Goal: Task Accomplishment & Management: Complete application form

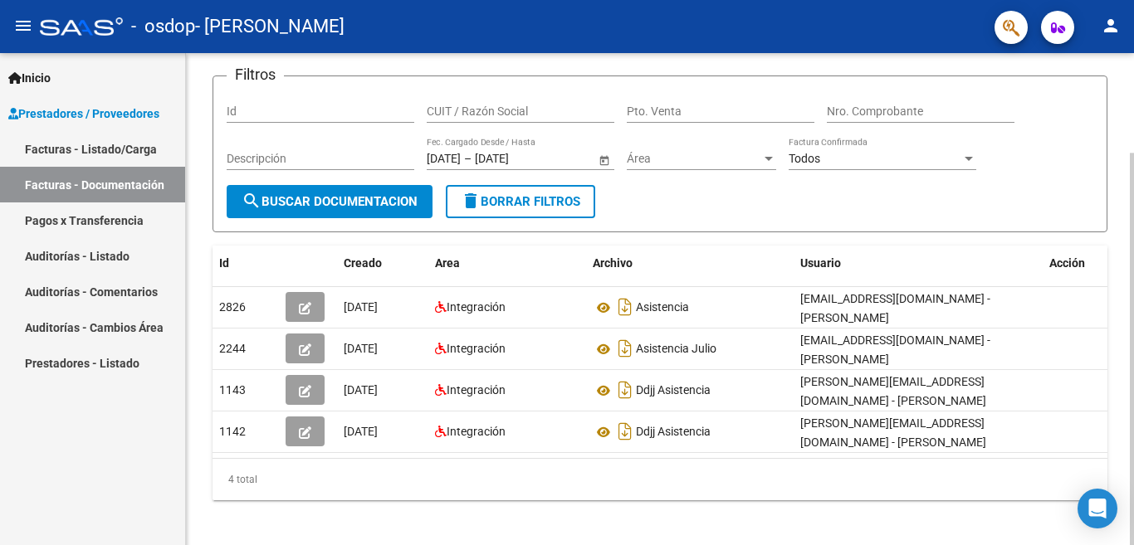
scroll to position [125, 0]
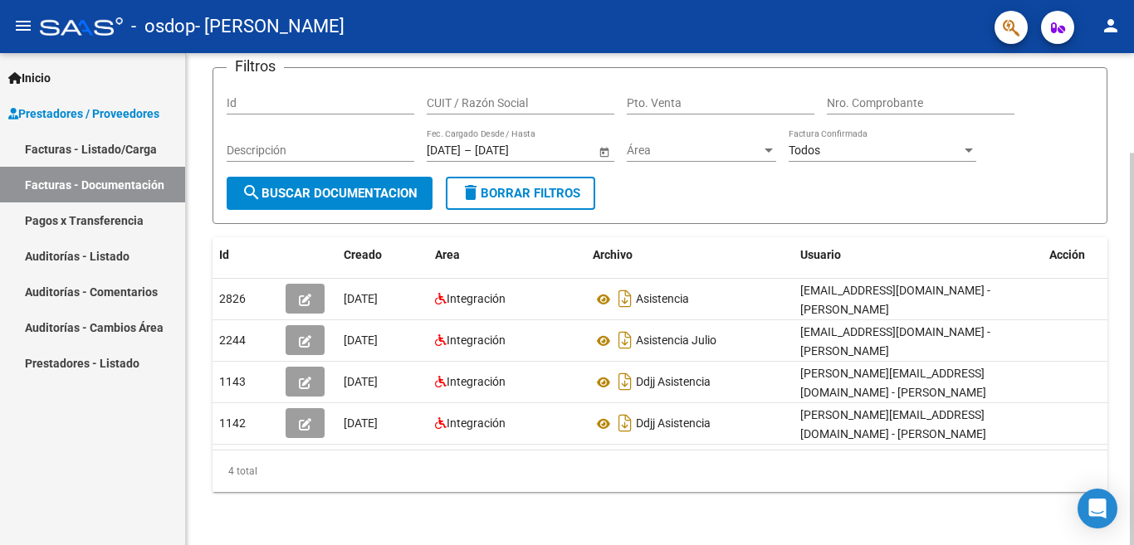
click at [1119, 545] on html "menu - osdop - [PERSON_NAME] person Inicio Instructivos Contacto OS Prestadores…" at bounding box center [567, 272] width 1134 height 545
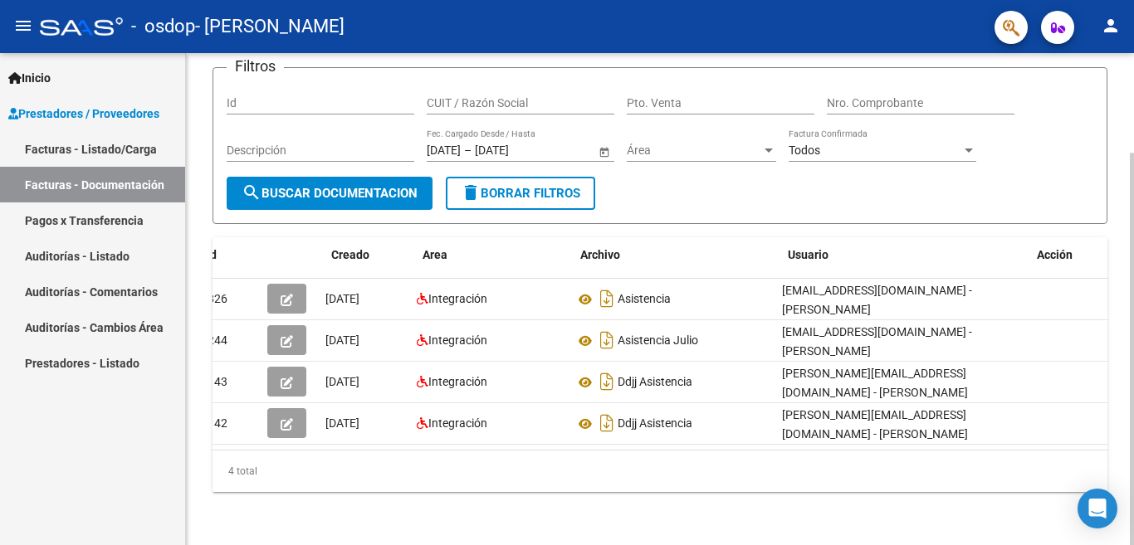
scroll to position [0, 0]
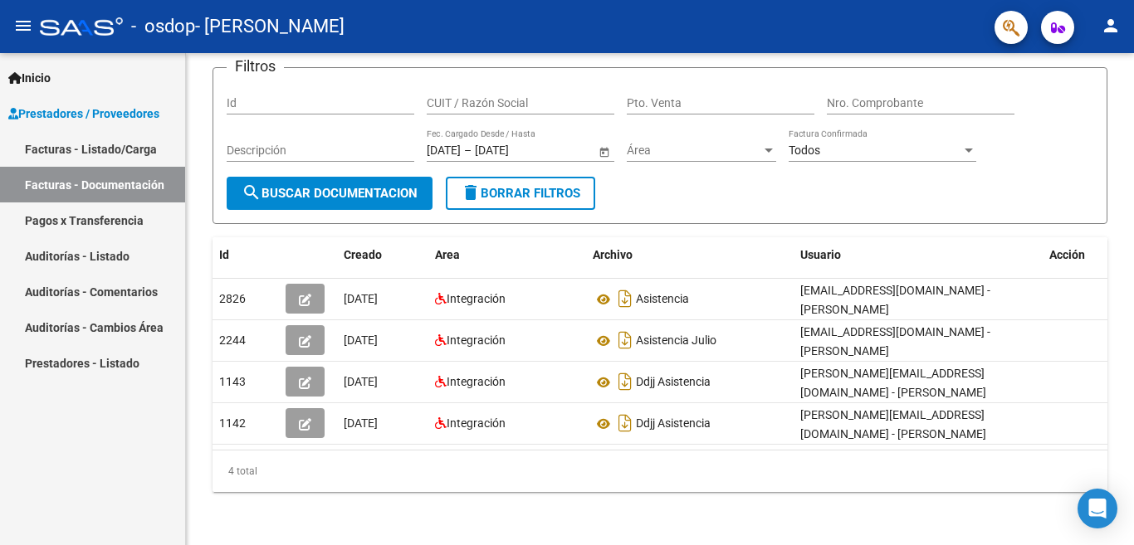
click at [90, 220] on link "Pagos x Transferencia" at bounding box center [92, 221] width 185 height 36
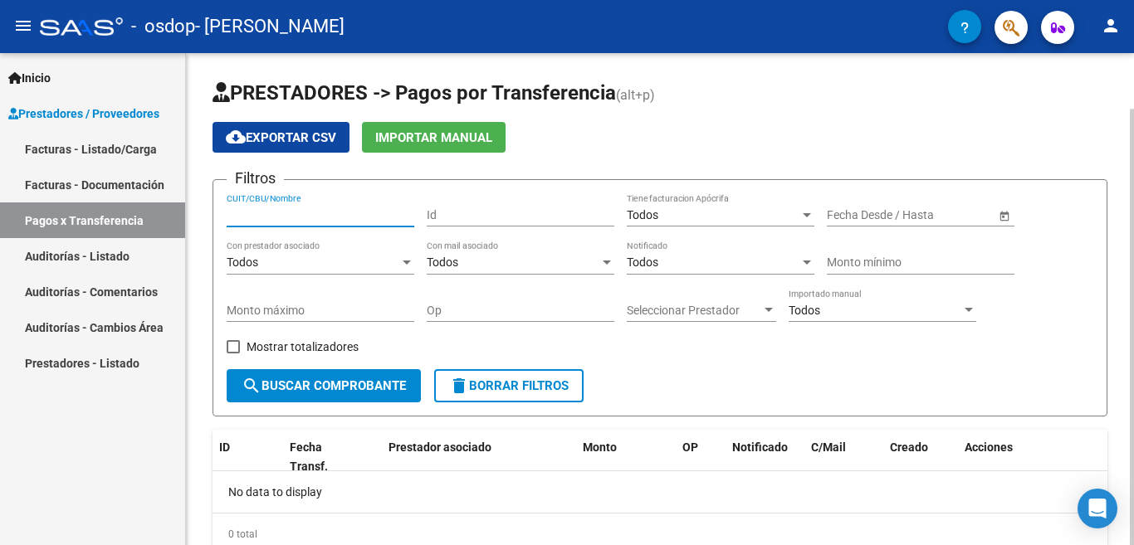
click at [316, 208] on input "CUIT/CBU/Nombre" at bounding box center [321, 215] width 188 height 14
type input "23325106964"
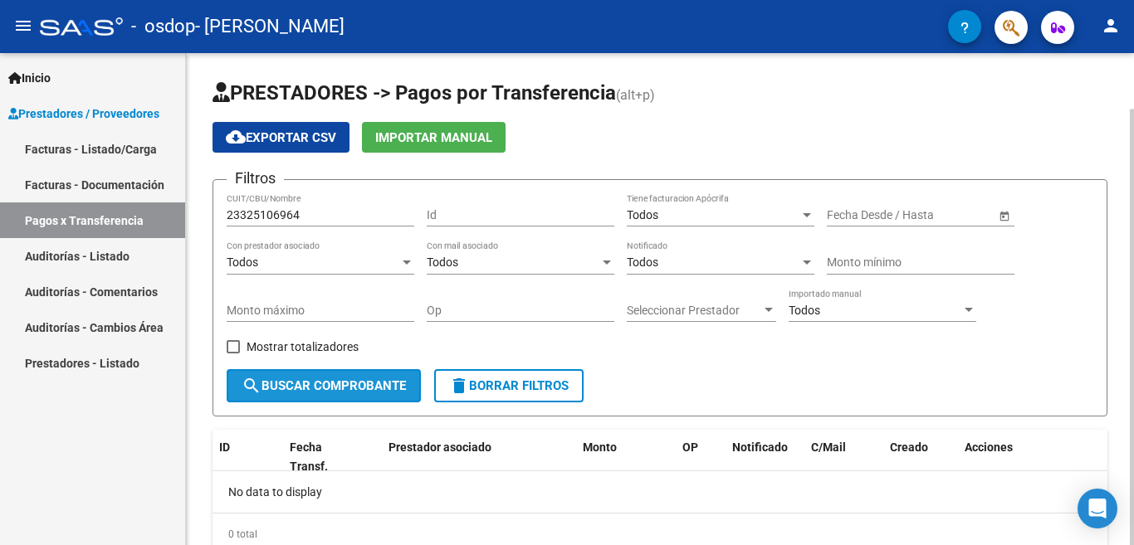
click at [344, 386] on span "search Buscar Comprobante" at bounding box center [324, 386] width 164 height 15
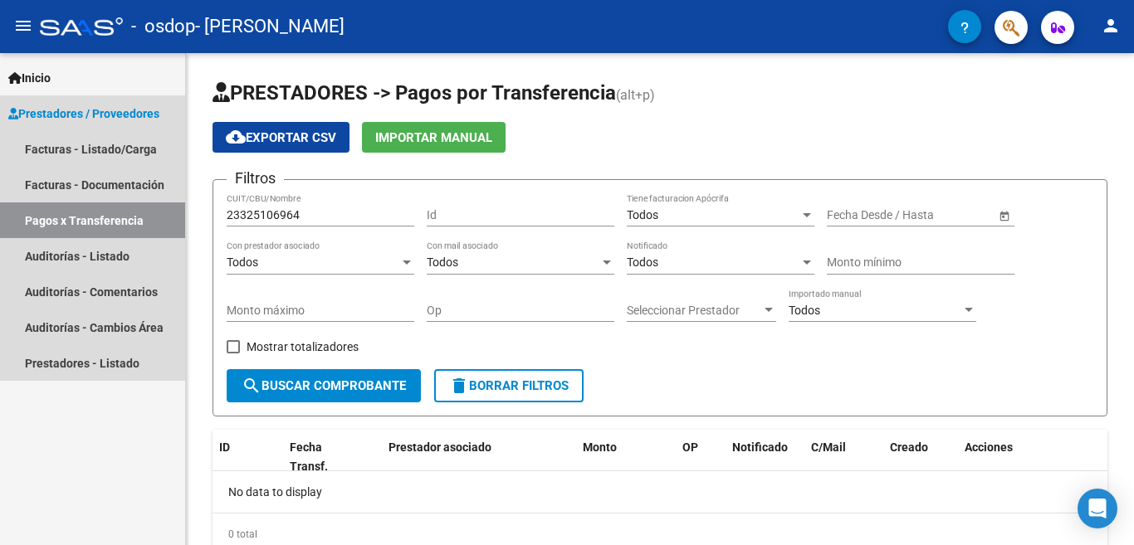
click at [128, 110] on span "Prestadores / Proveedores" at bounding box center [83, 114] width 151 height 18
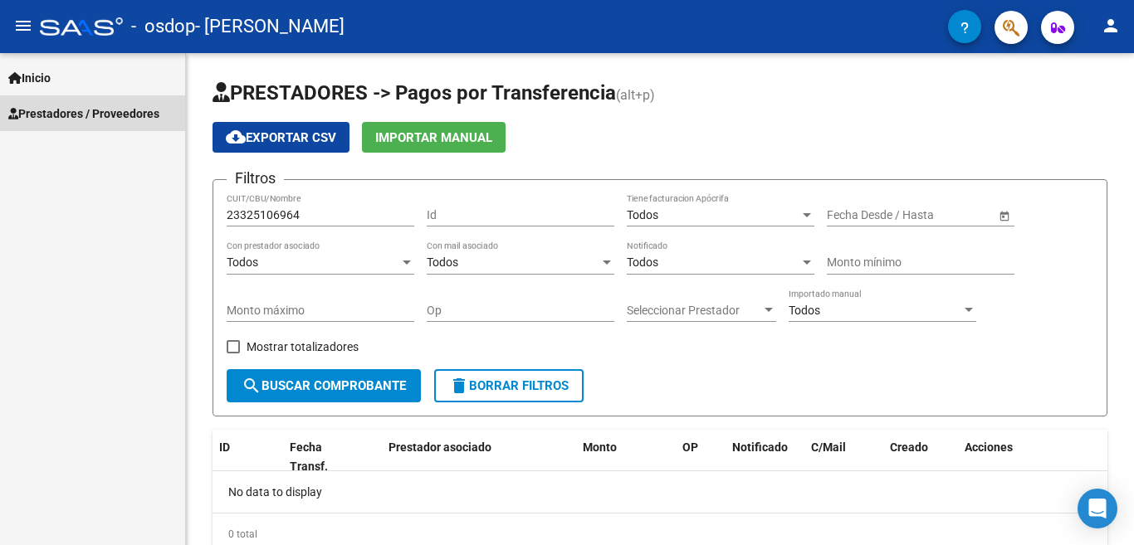
click at [128, 110] on span "Prestadores / Proveedores" at bounding box center [83, 114] width 151 height 18
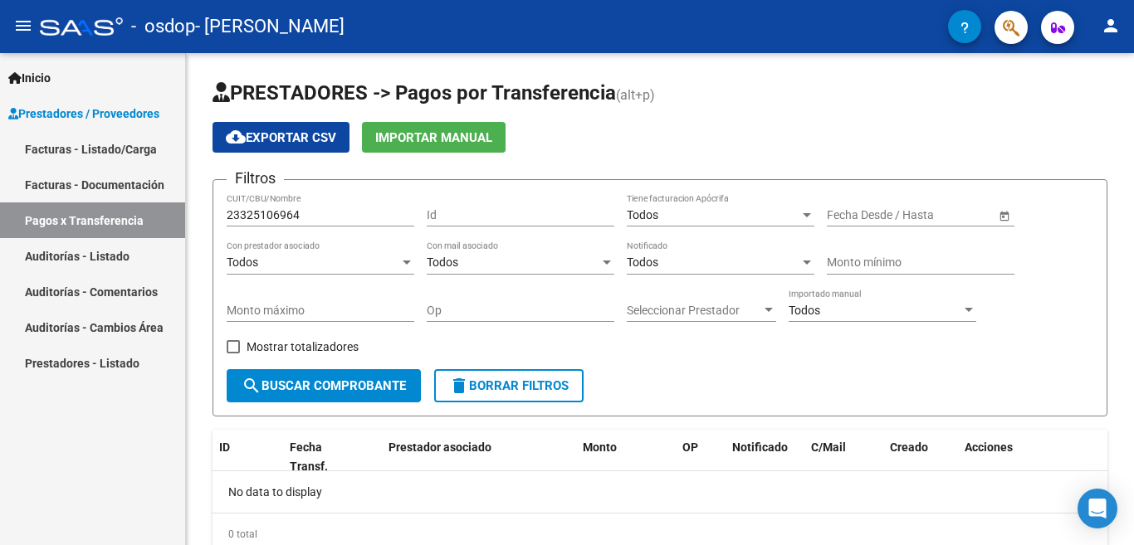
click at [109, 150] on link "Facturas - Listado/Carga" at bounding box center [92, 149] width 185 height 36
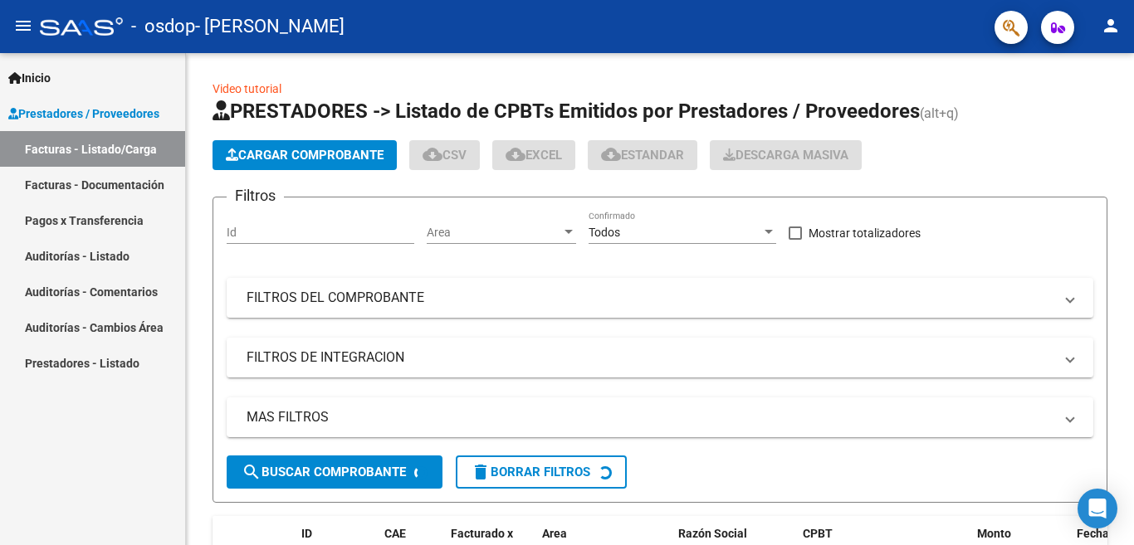
click at [99, 181] on link "Facturas - Documentación" at bounding box center [92, 185] width 185 height 36
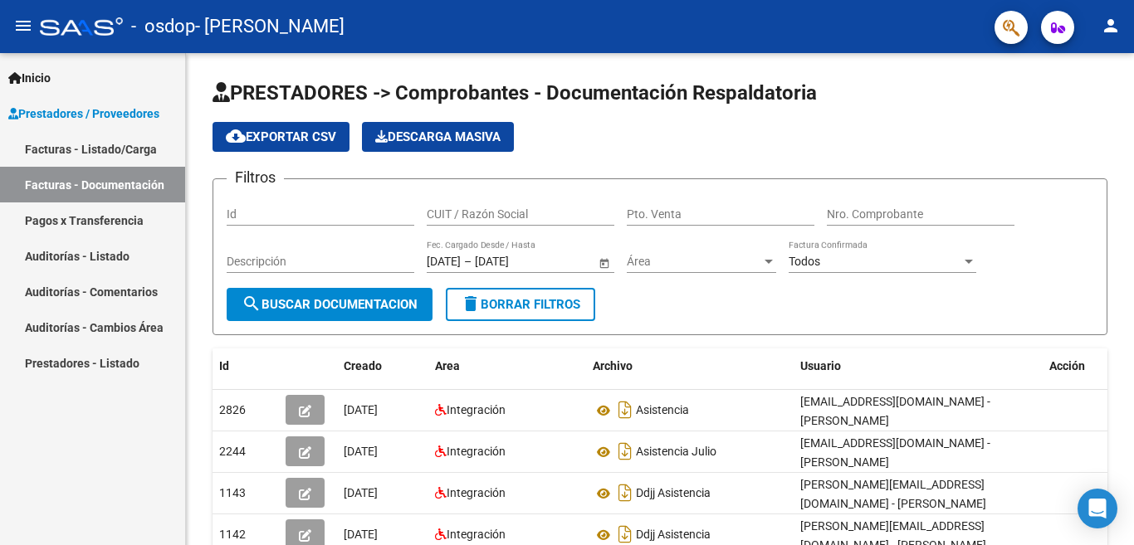
click at [140, 155] on link "Facturas - Listado/Carga" at bounding box center [92, 149] width 185 height 36
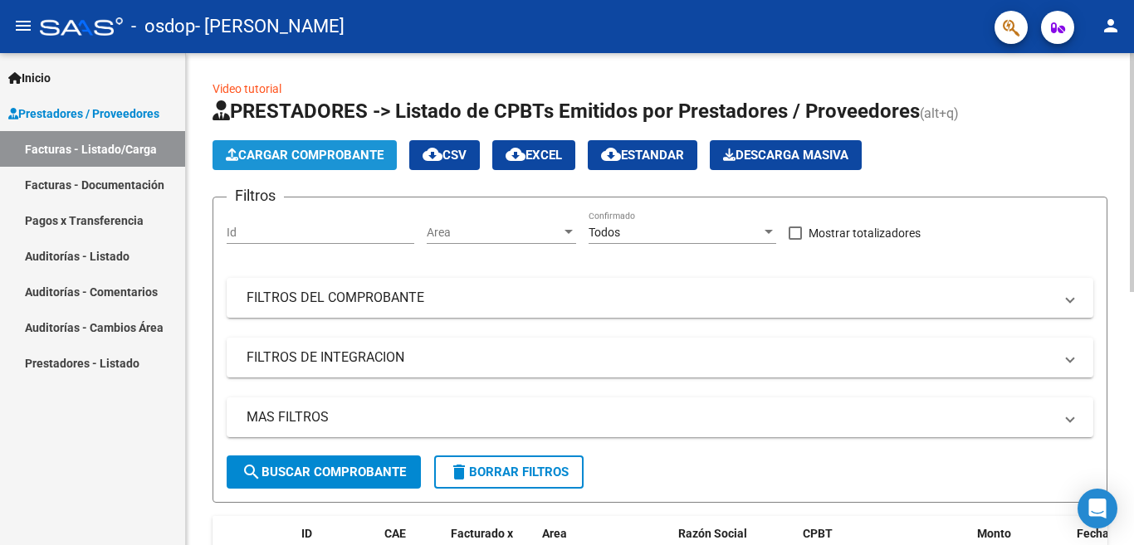
click at [266, 151] on span "Cargar Comprobante" at bounding box center [305, 155] width 158 height 15
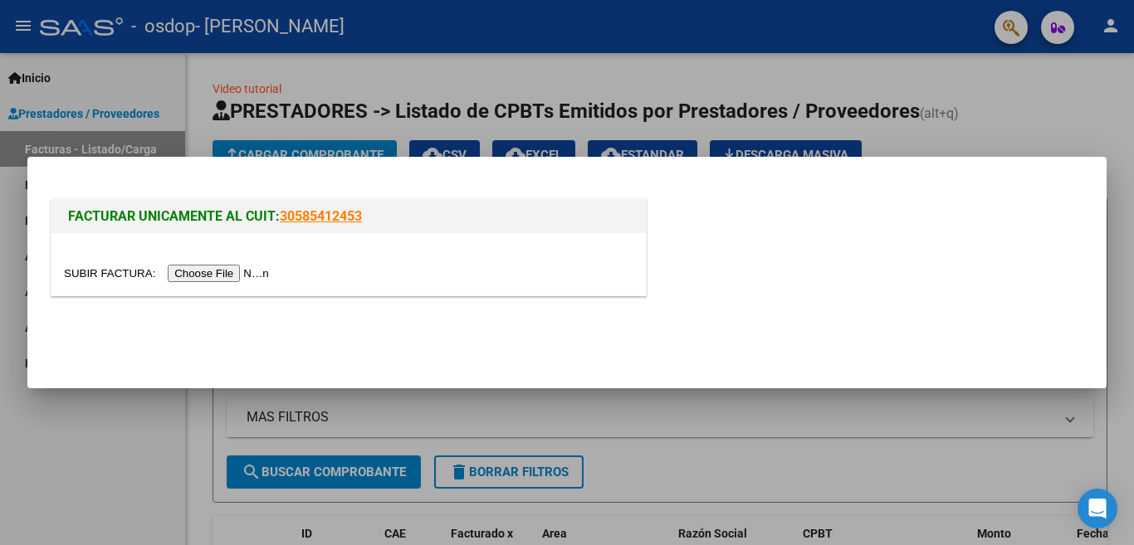
click at [227, 271] on input "file" at bounding box center [169, 273] width 210 height 17
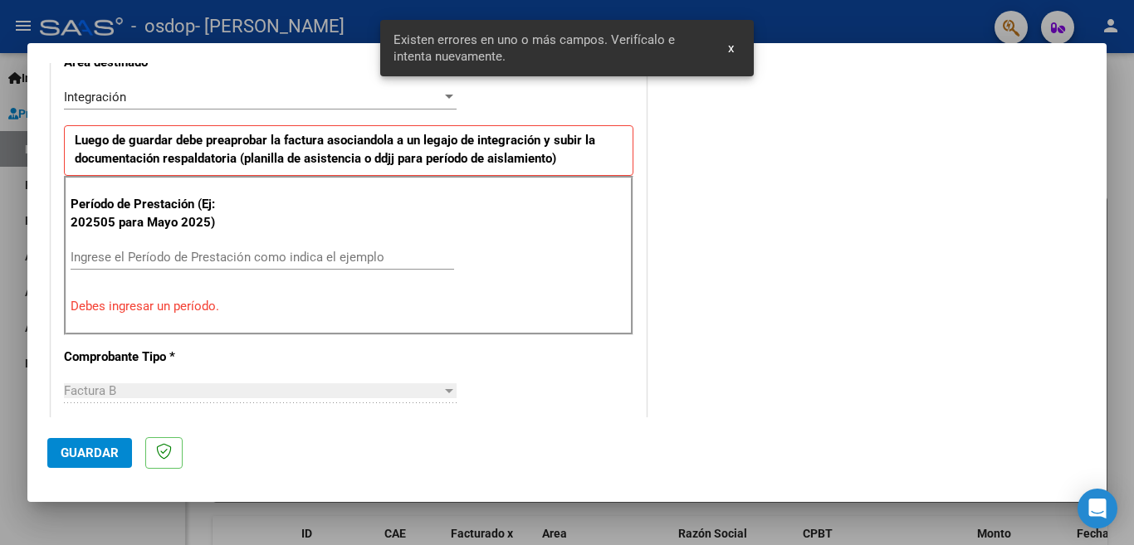
scroll to position [401, 0]
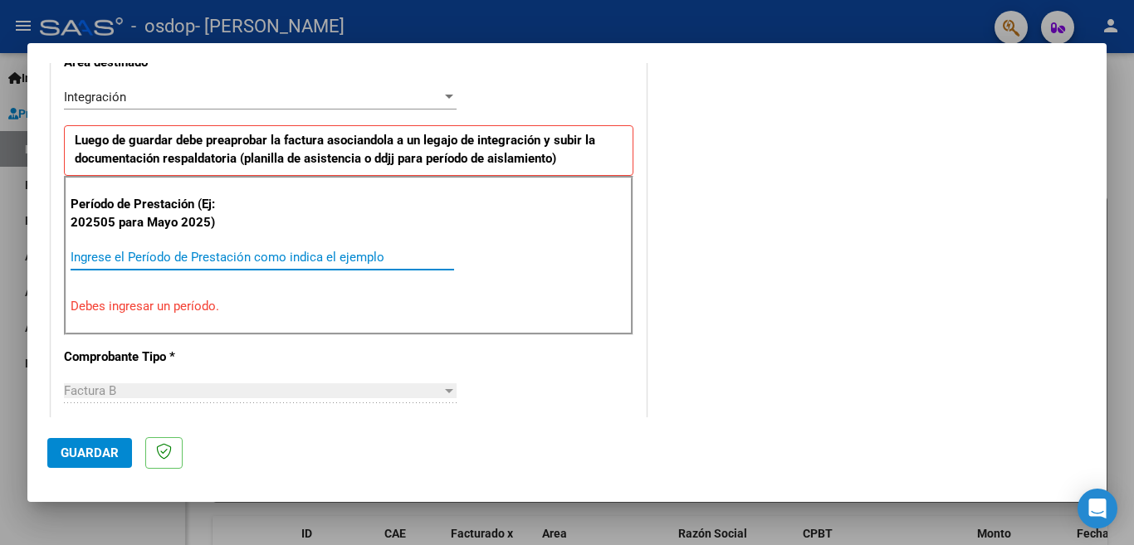
click at [122, 257] on input "Ingrese el Período de Prestación como indica el ejemplo" at bounding box center [263, 257] width 384 height 15
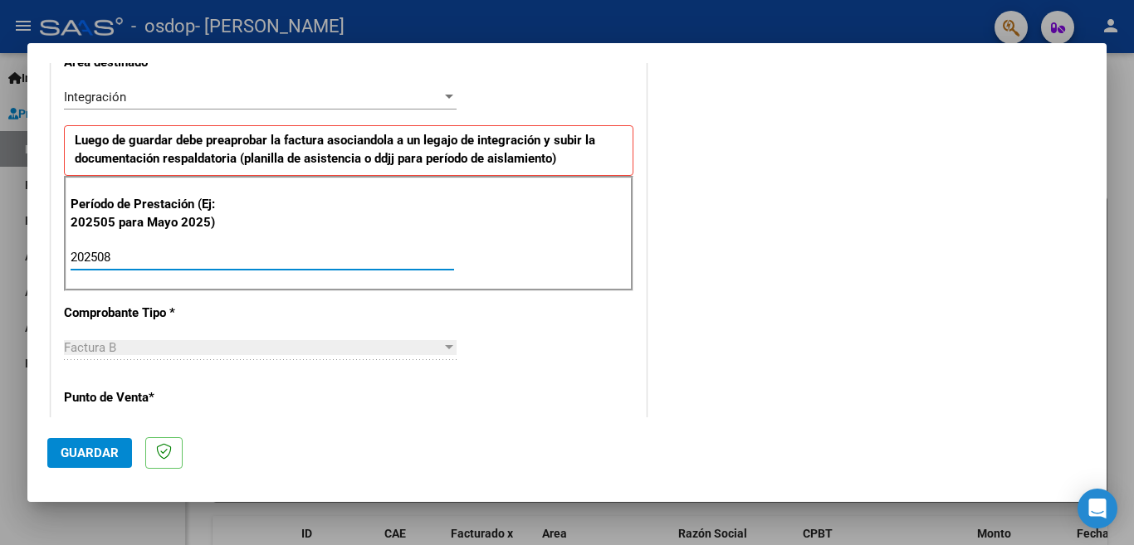
type input "202508"
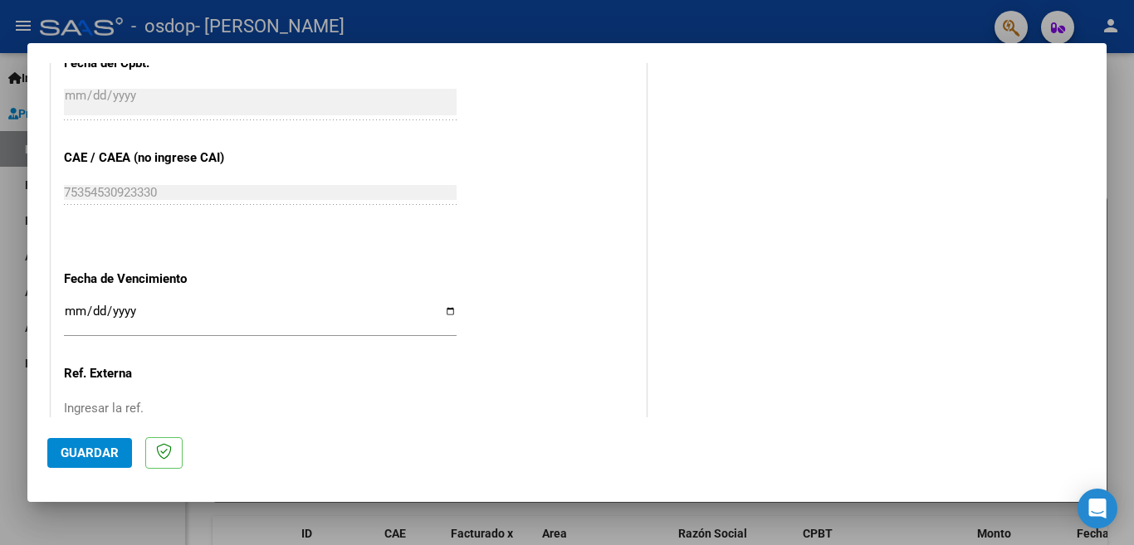
scroll to position [990, 0]
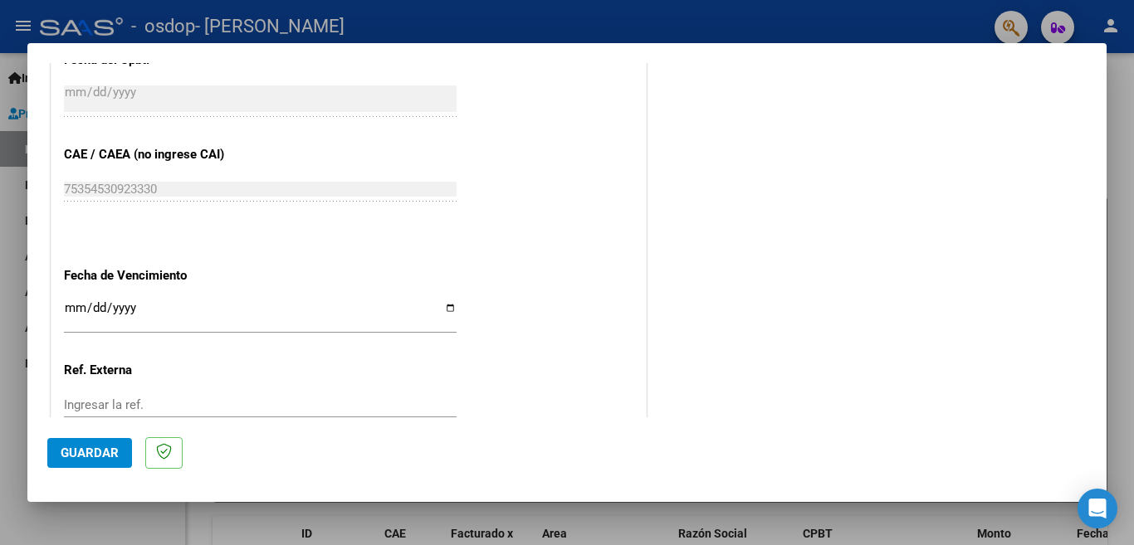
click at [70, 301] on input "Ingresar la fecha" at bounding box center [260, 314] width 393 height 27
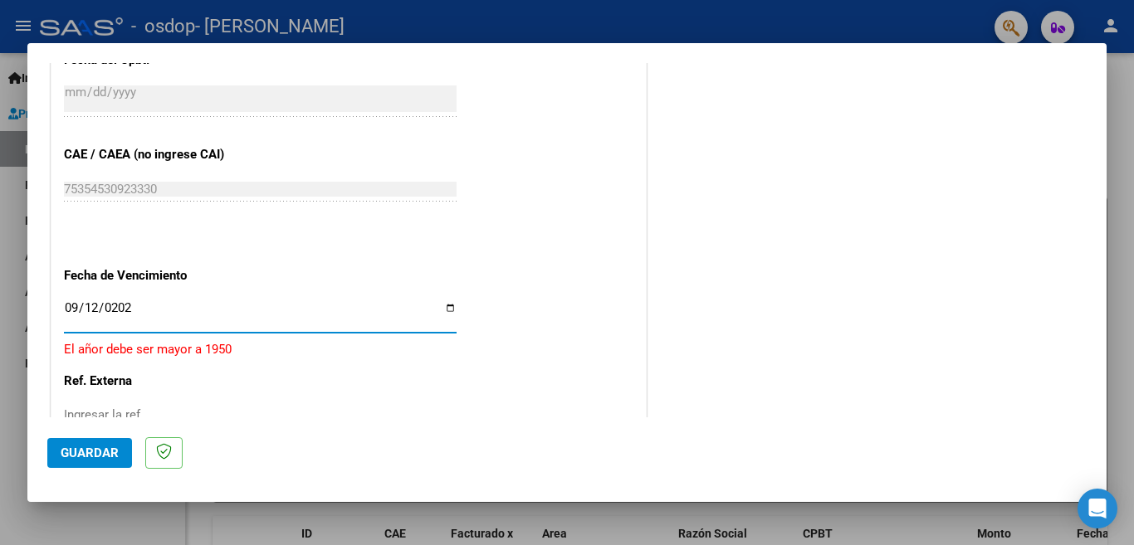
type input "[DATE]"
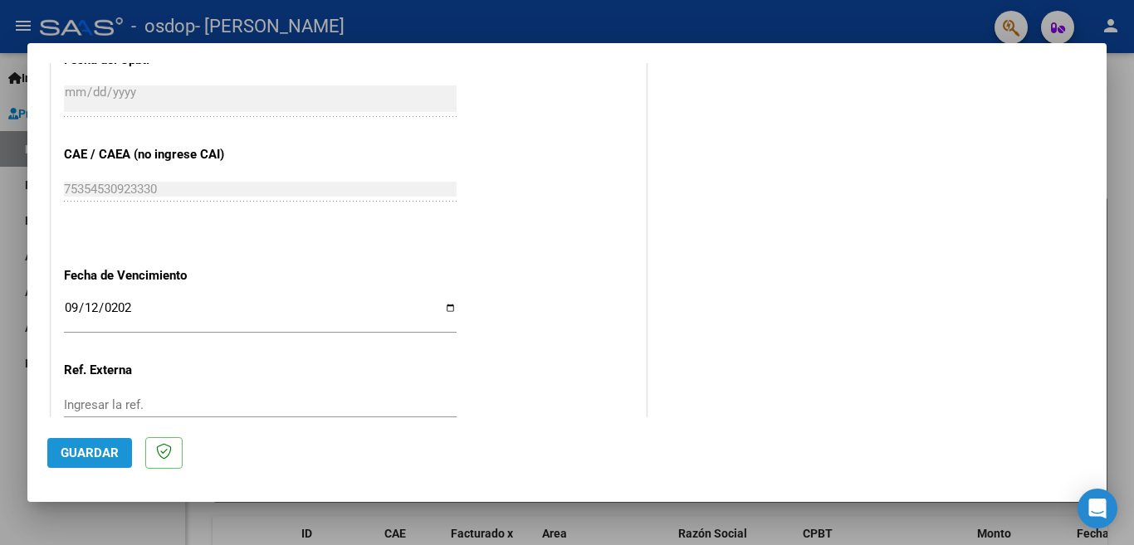
click at [81, 455] on span "Guardar" at bounding box center [90, 453] width 58 height 15
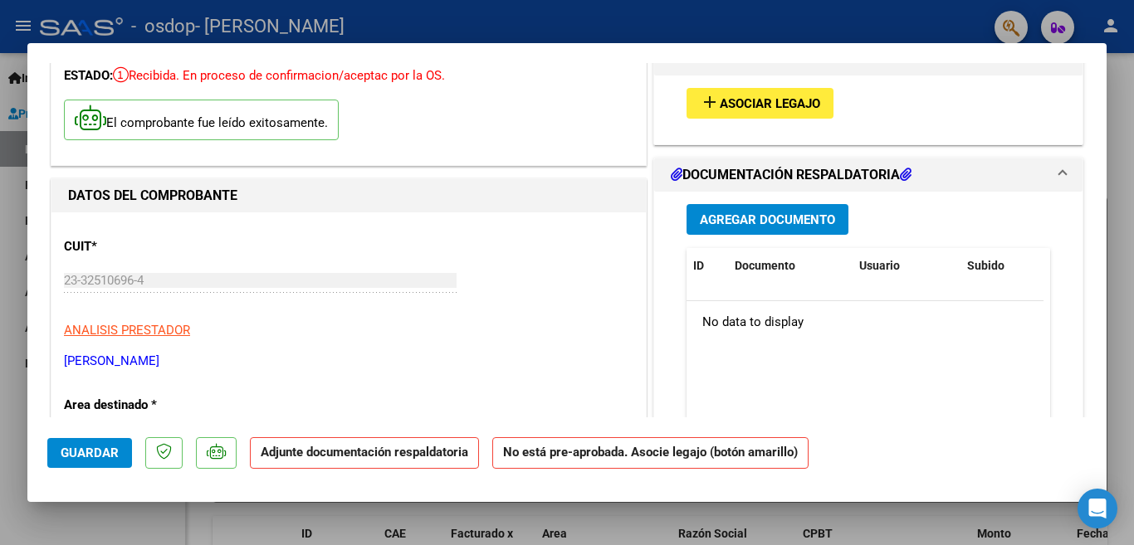
scroll to position [0, 0]
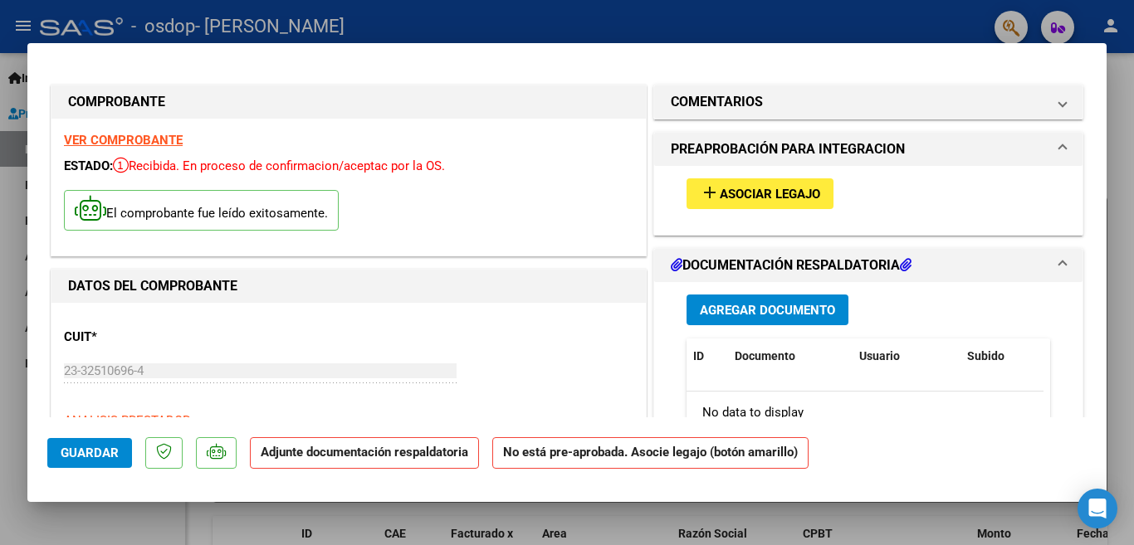
click at [858, 266] on h1 "DOCUMENTACIÓN RESPALDATORIA" at bounding box center [791, 266] width 241 height 20
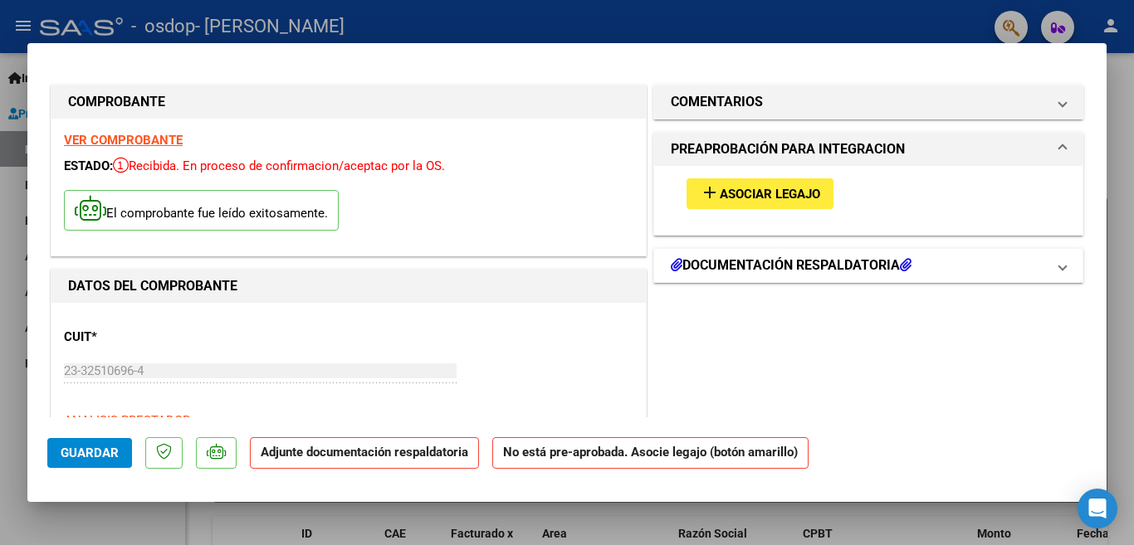
click at [858, 266] on h1 "DOCUMENTACIÓN RESPALDATORIA" at bounding box center [791, 266] width 241 height 20
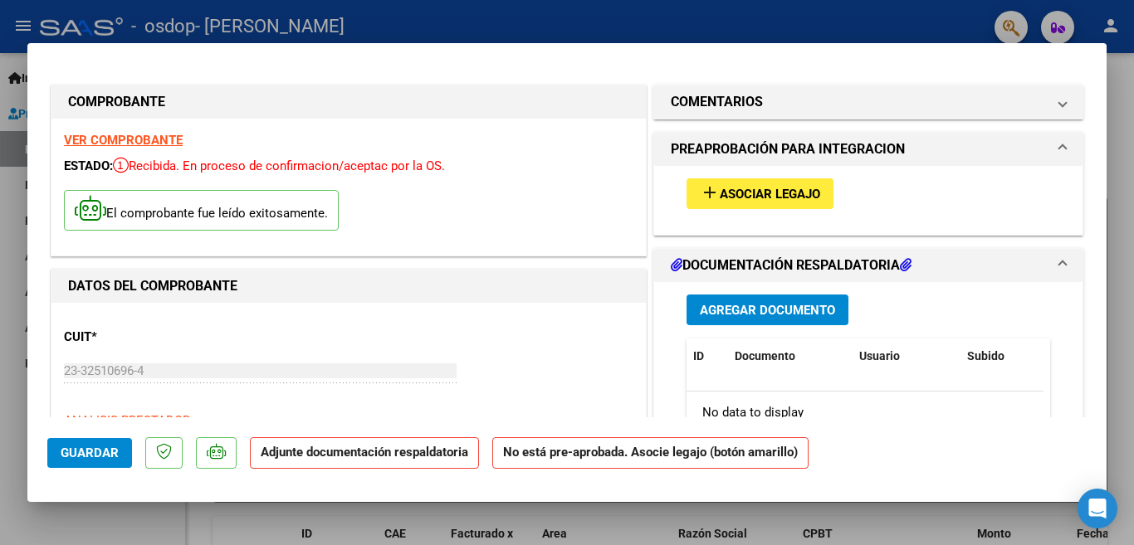
click at [777, 310] on span "Agregar Documento" at bounding box center [767, 310] width 135 height 15
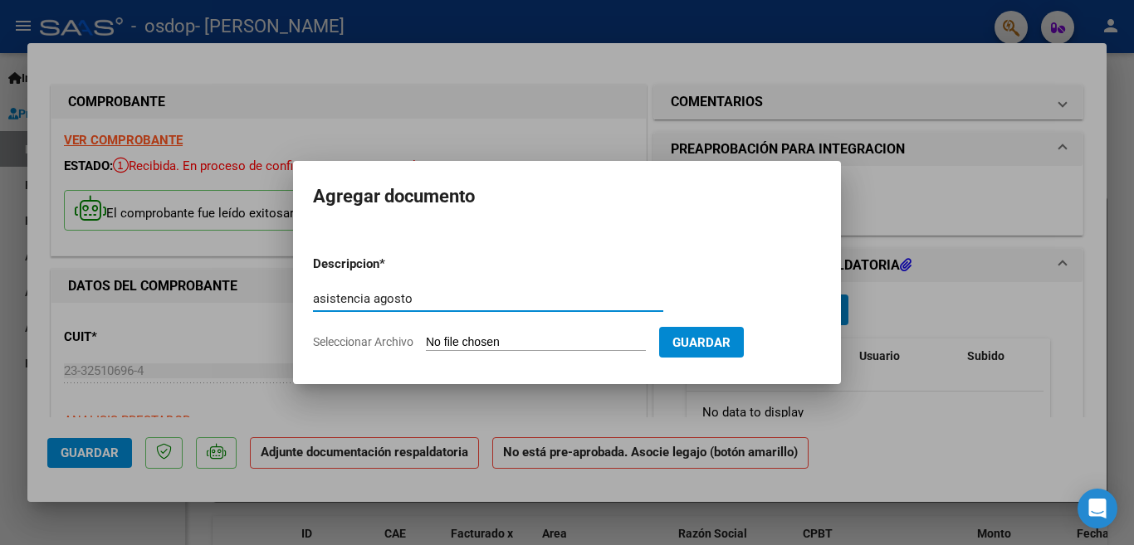
type input "asistencia agosto"
click at [547, 339] on input "Seleccionar Archivo" at bounding box center [536, 343] width 220 height 16
type input "C:\fakepath\asistencia.pdf"
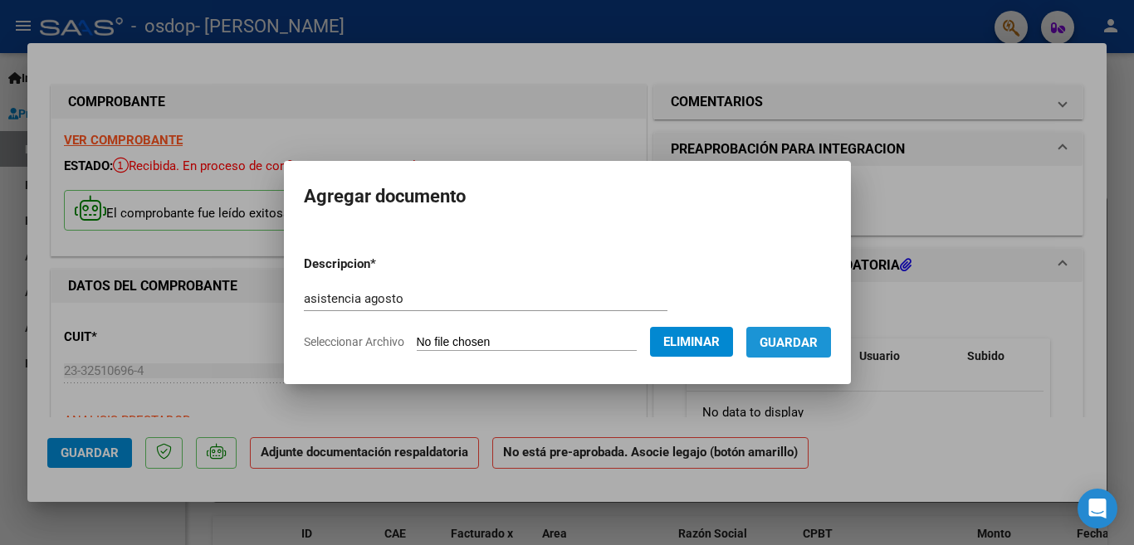
click at [799, 349] on span "Guardar" at bounding box center [789, 342] width 58 height 15
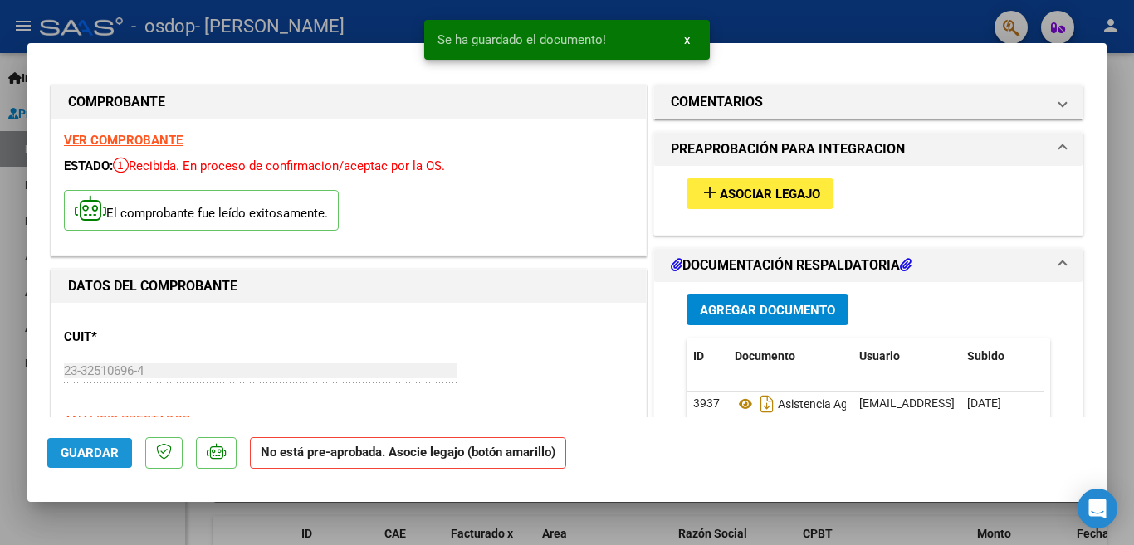
click at [95, 455] on span "Guardar" at bounding box center [90, 453] width 58 height 15
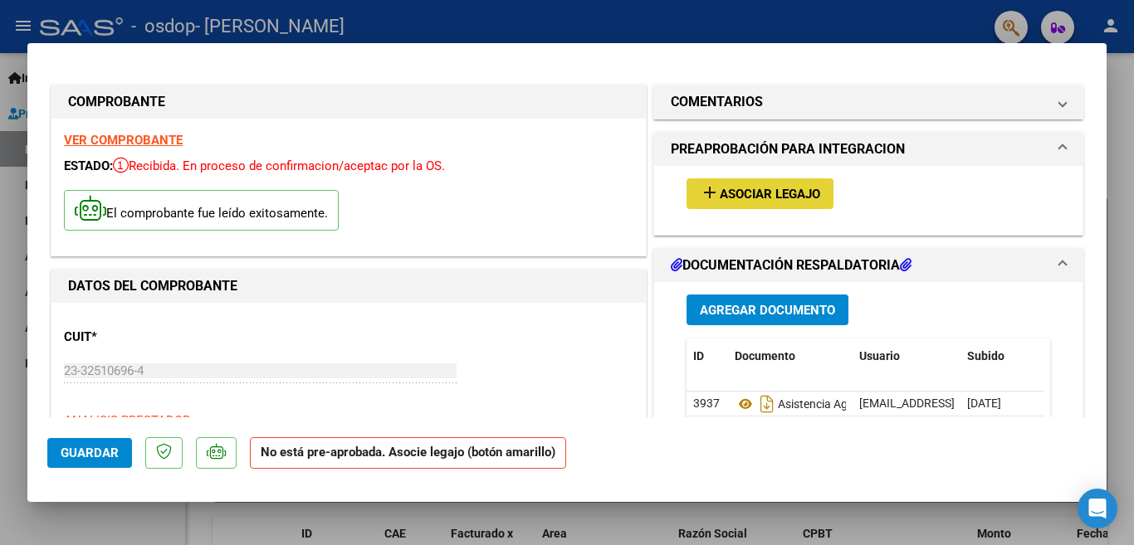
click at [767, 194] on span "Asociar Legajo" at bounding box center [770, 194] width 100 height 15
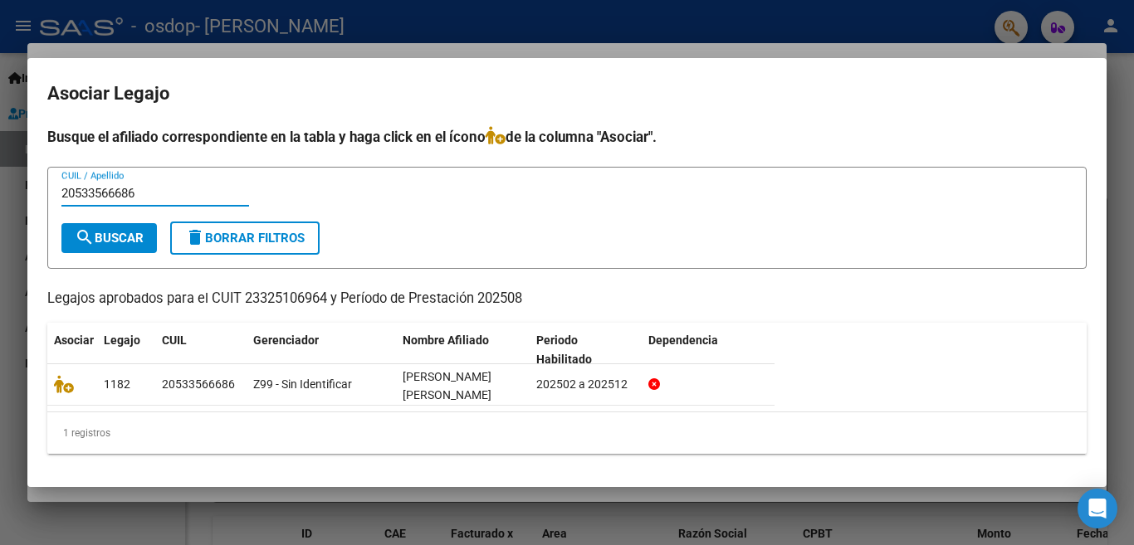
type input "20533566686"
click at [98, 240] on span "search Buscar" at bounding box center [109, 238] width 69 height 15
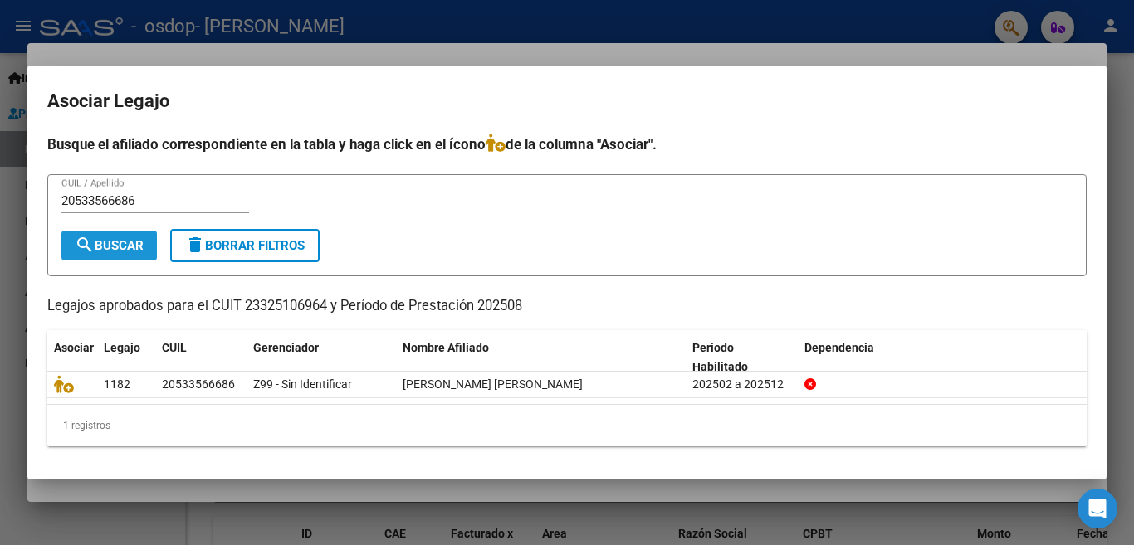
click at [125, 246] on span "search Buscar" at bounding box center [109, 245] width 69 height 15
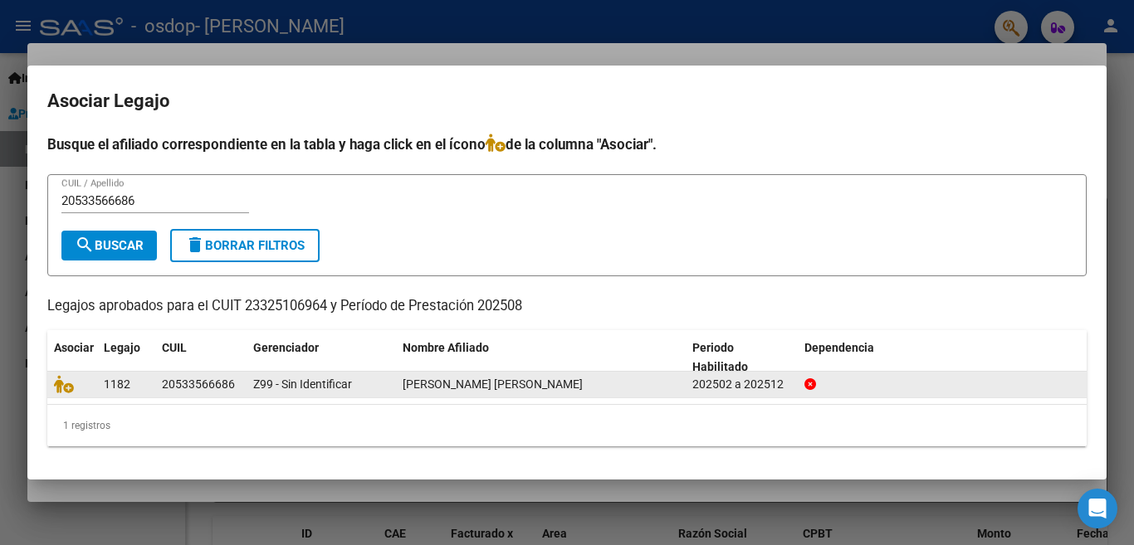
click at [183, 384] on div "20533566686" at bounding box center [198, 384] width 73 height 19
click at [65, 385] on icon at bounding box center [64, 384] width 20 height 18
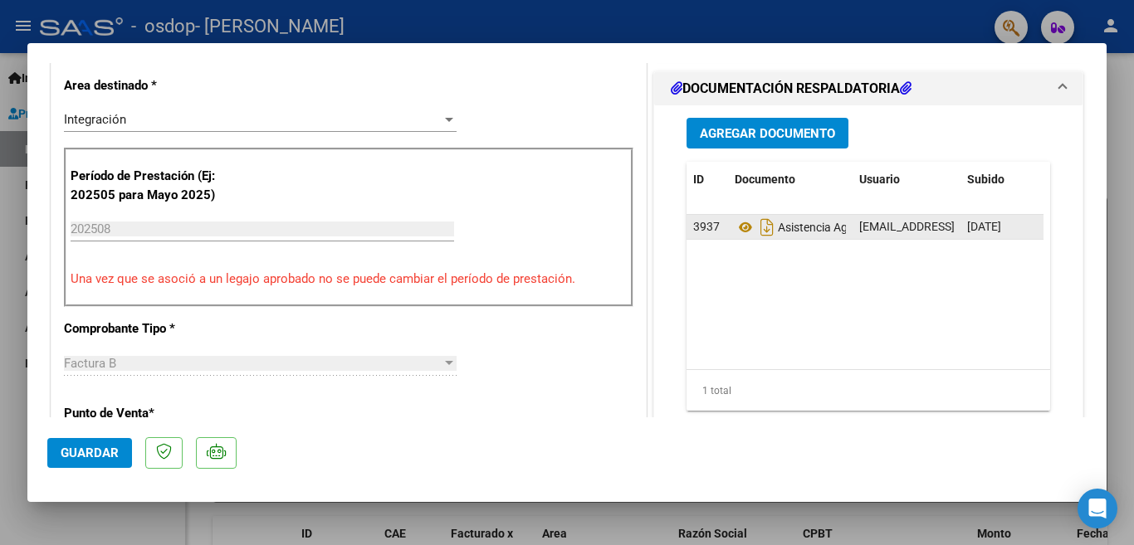
scroll to position [406, 0]
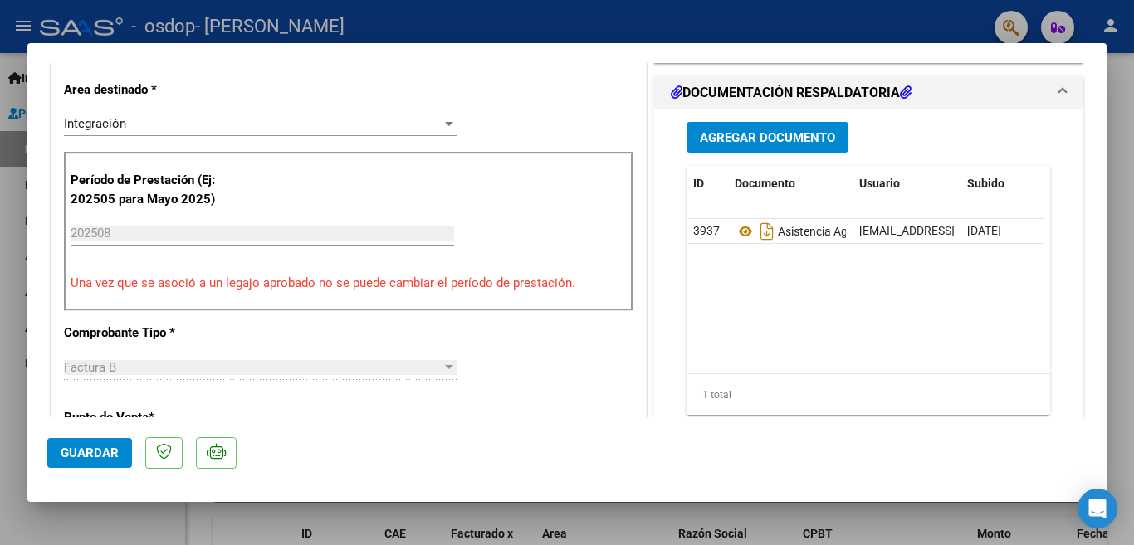
click at [77, 456] on span "Guardar" at bounding box center [90, 453] width 58 height 15
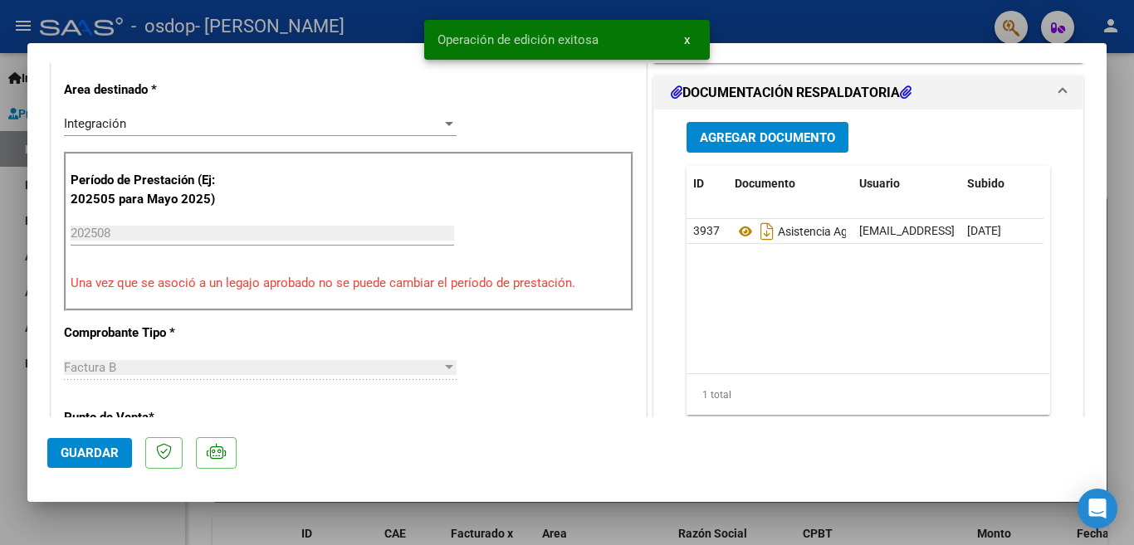
click at [0, 326] on div at bounding box center [567, 272] width 1134 height 545
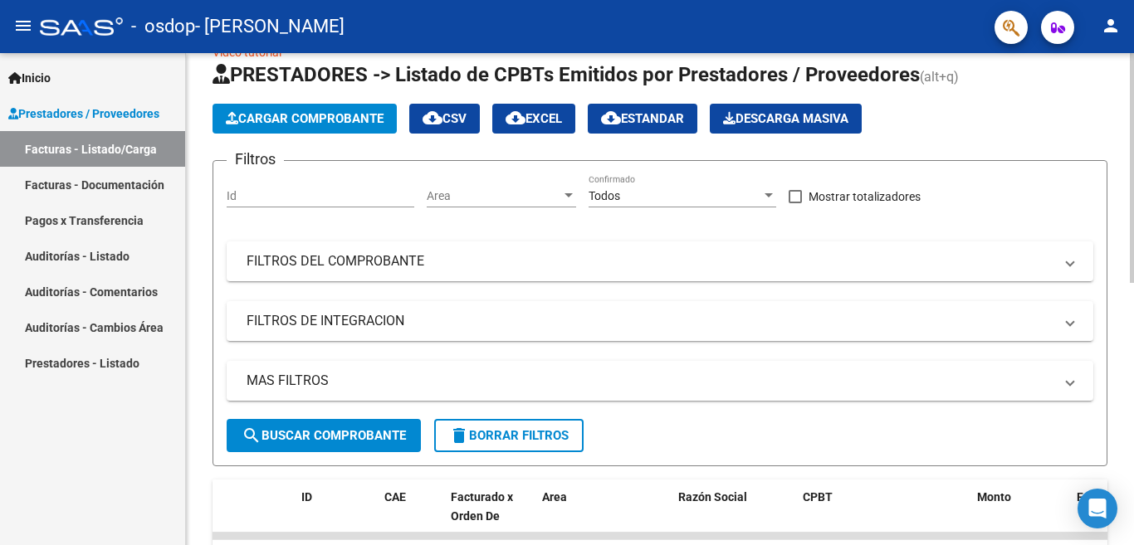
scroll to position [0, 0]
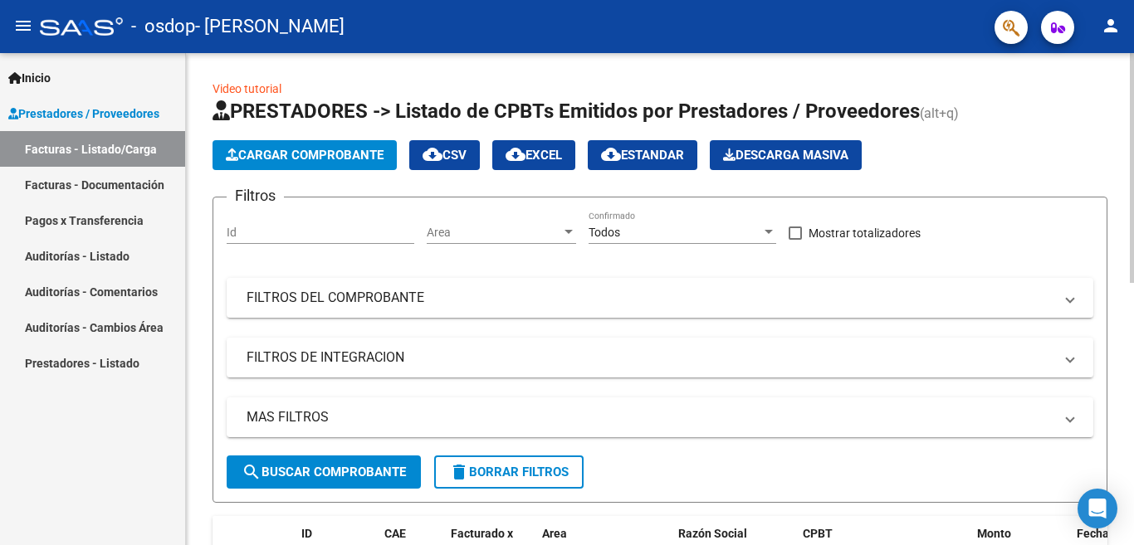
click at [1119, 213] on div at bounding box center [1132, 168] width 4 height 230
